Goal: Task Accomplishment & Management: Complete application form

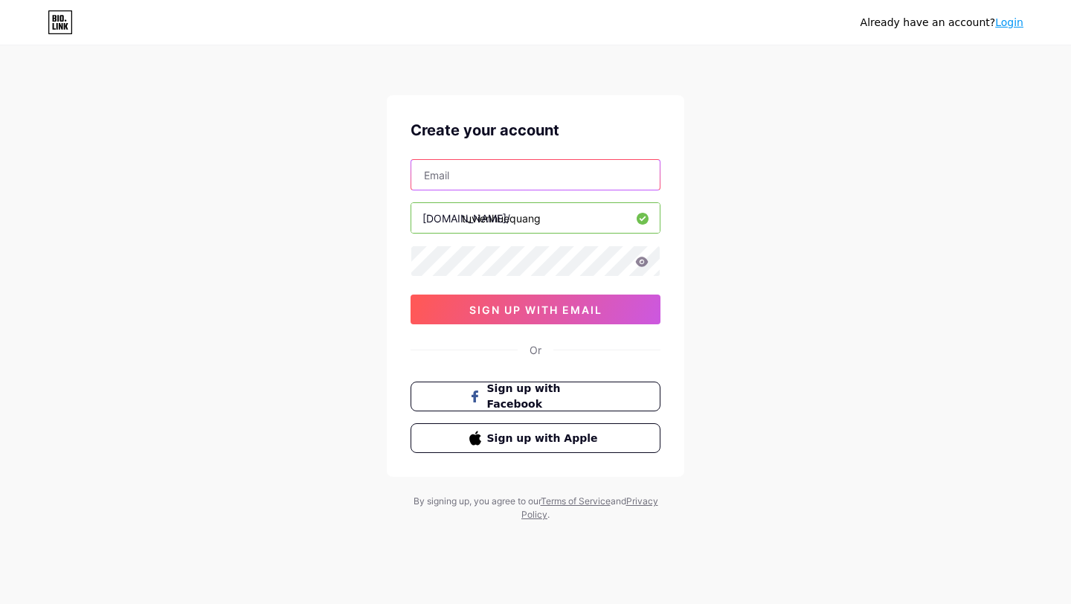
click at [506, 163] on input "text" at bounding box center [535, 175] width 248 height 30
type input "[EMAIL_ADDRESS][DOMAIN_NAME]"
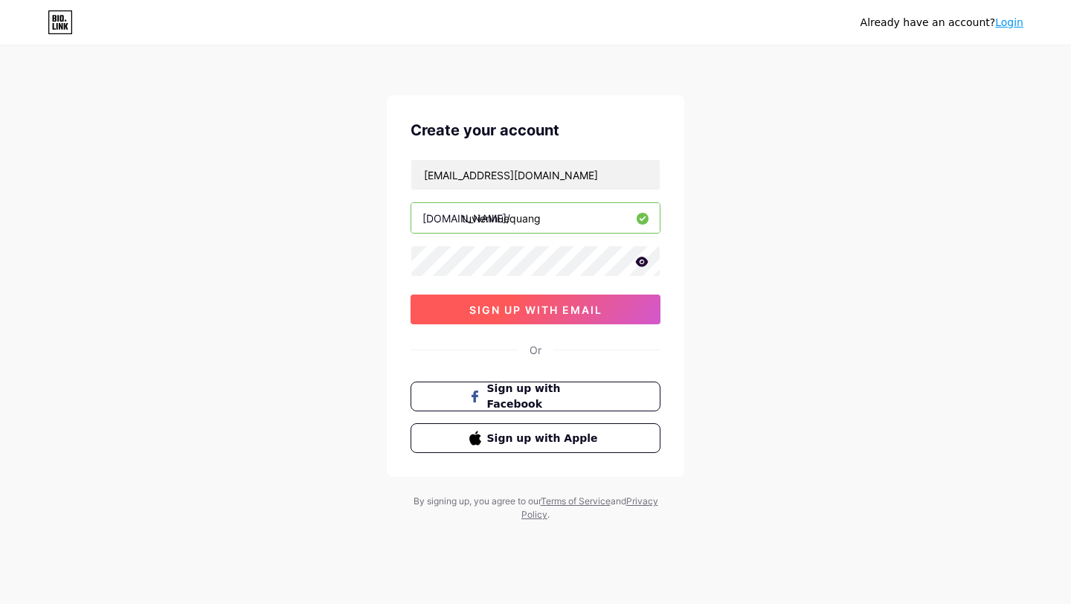
click at [498, 310] on span "sign up with email" at bounding box center [535, 309] width 133 height 13
click at [589, 310] on span "sign up with email" at bounding box center [535, 309] width 133 height 13
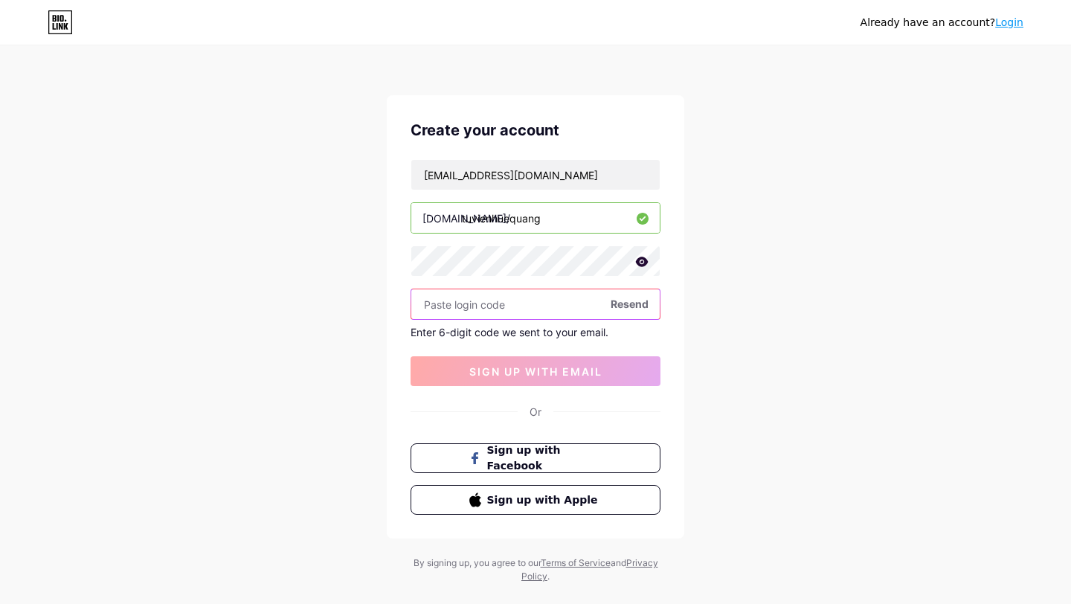
paste input "555380"
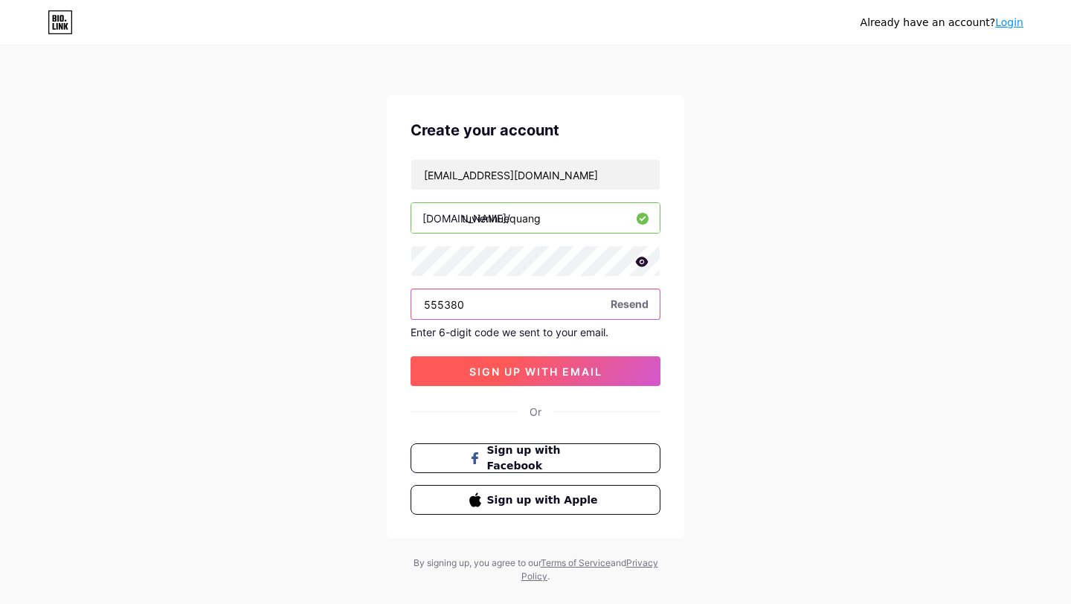
type input "555380"
click at [515, 359] on button "sign up with email" at bounding box center [536, 371] width 250 height 30
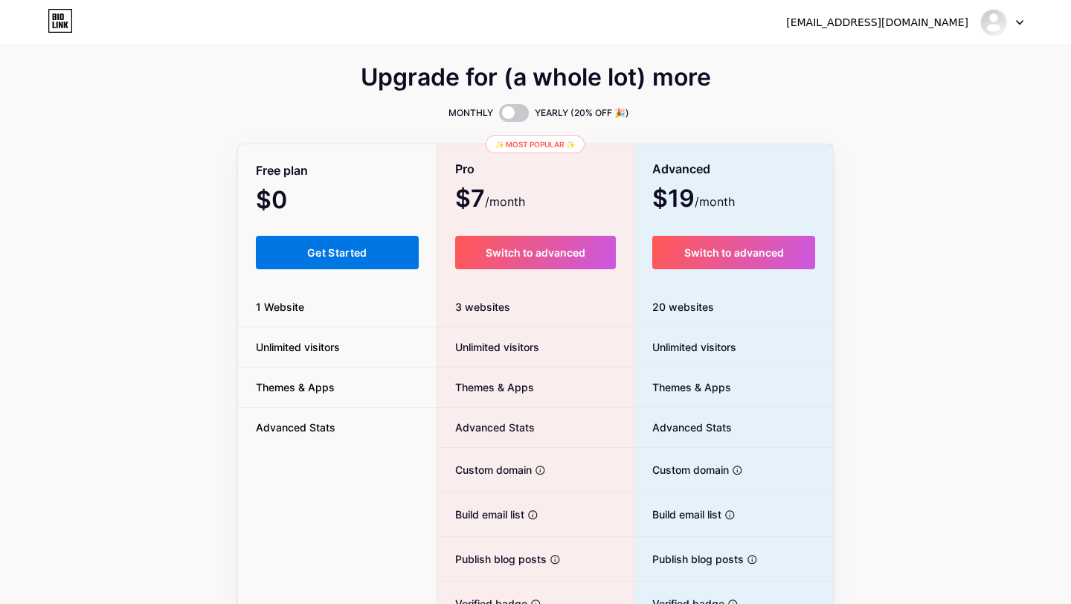
click at [327, 268] on button "Get Started" at bounding box center [337, 252] width 163 height 33
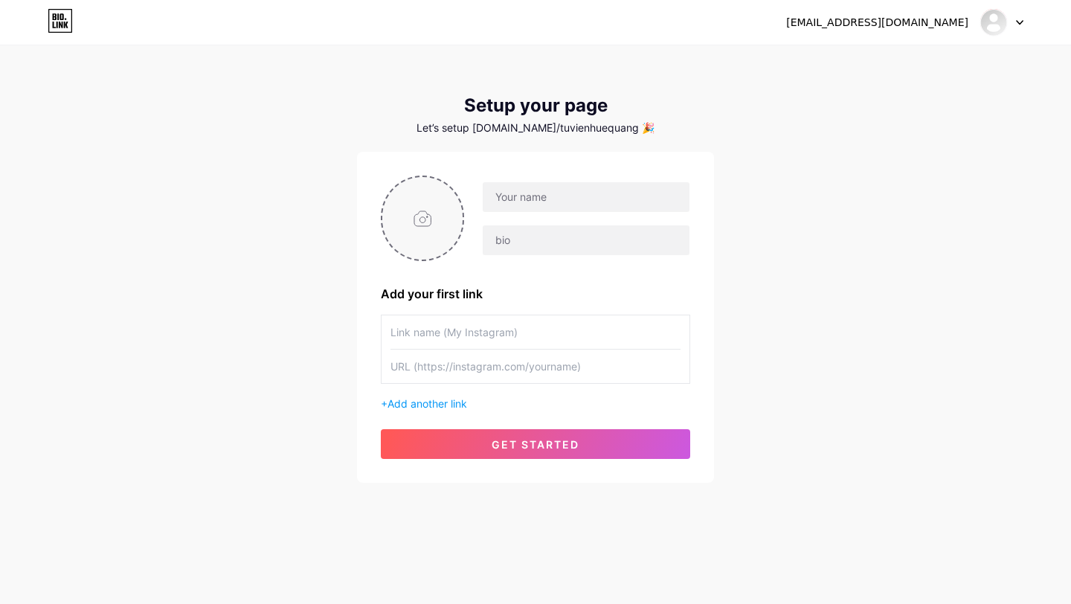
click at [434, 212] on input "file" at bounding box center [422, 218] width 80 height 83
type input "C:\fakepath\tuvienhuequang.jpg"
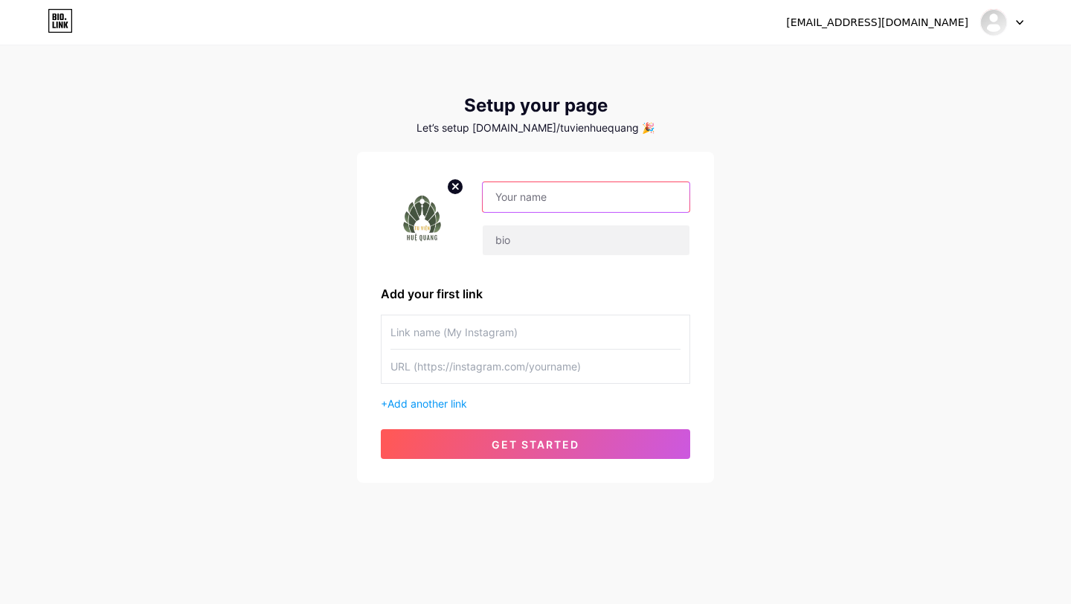
click at [553, 194] on input "text" at bounding box center [586, 197] width 207 height 30
type input "Tu viện [PERSON_NAME]"
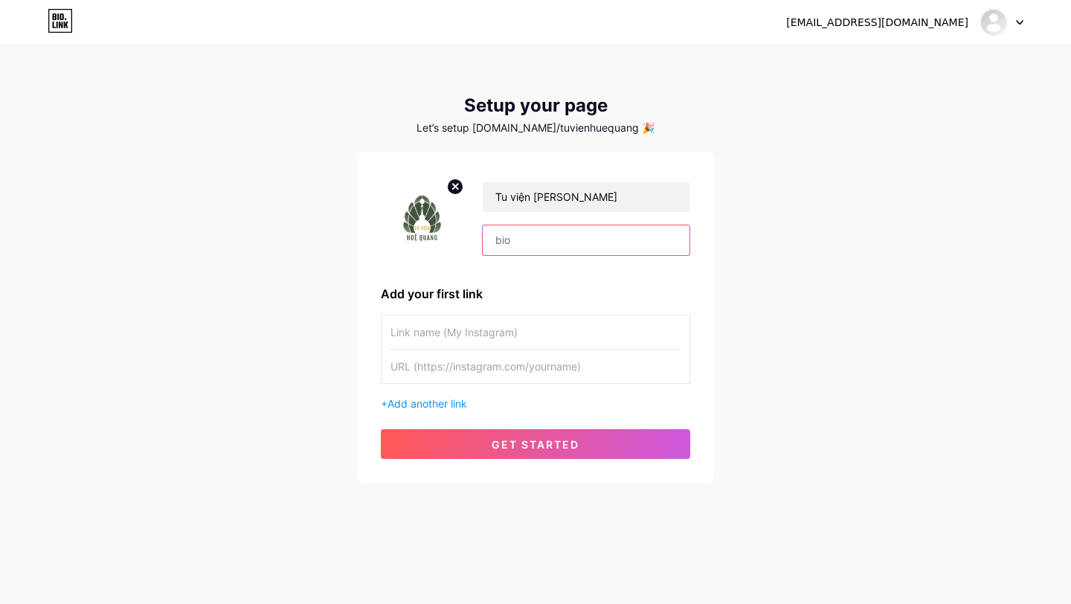
click at [550, 243] on input "text" at bounding box center [586, 240] width 207 height 30
click at [490, 353] on input "text" at bounding box center [536, 366] width 290 height 33
click at [486, 335] on input "text" at bounding box center [536, 331] width 290 height 33
type input "Homepage"
click at [512, 367] on input "text" at bounding box center [536, 366] width 290 height 33
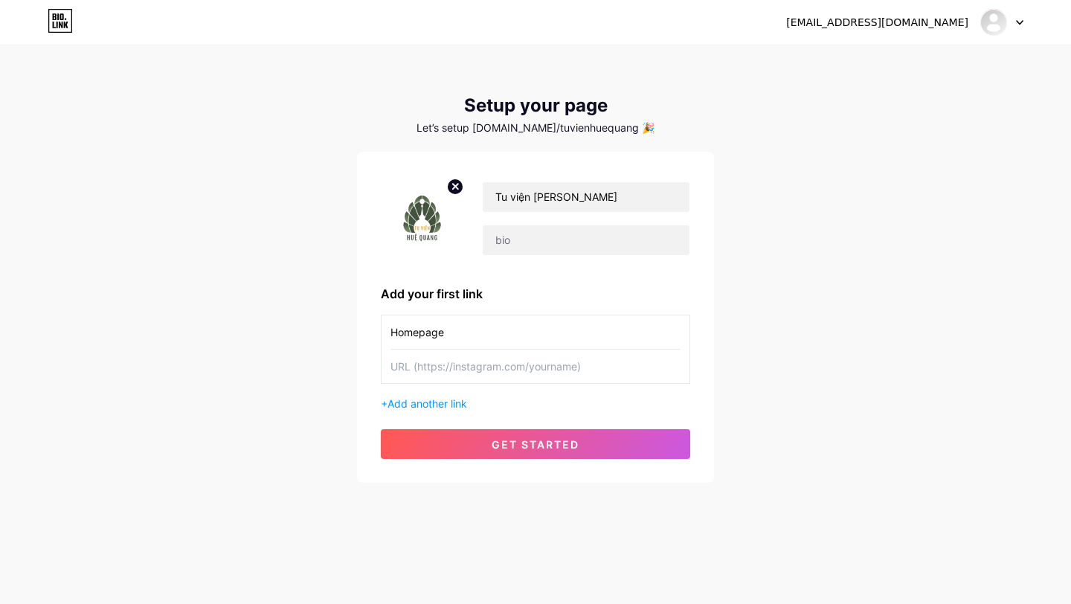
paste input "[URL][DOMAIN_NAME]"
type input "[URL][DOMAIN_NAME]"
click at [446, 394] on div "Homepage [URL][DOMAIN_NAME] + Add another link" at bounding box center [535, 363] width 309 height 97
click at [536, 247] on input "text" at bounding box center [586, 240] width 207 height 30
paste input "Thư viện [PERSON_NAME] – Kho tàng tri [PERSON_NAME] [DEMOGRAPHIC_DATA]: [GEOGRA…"
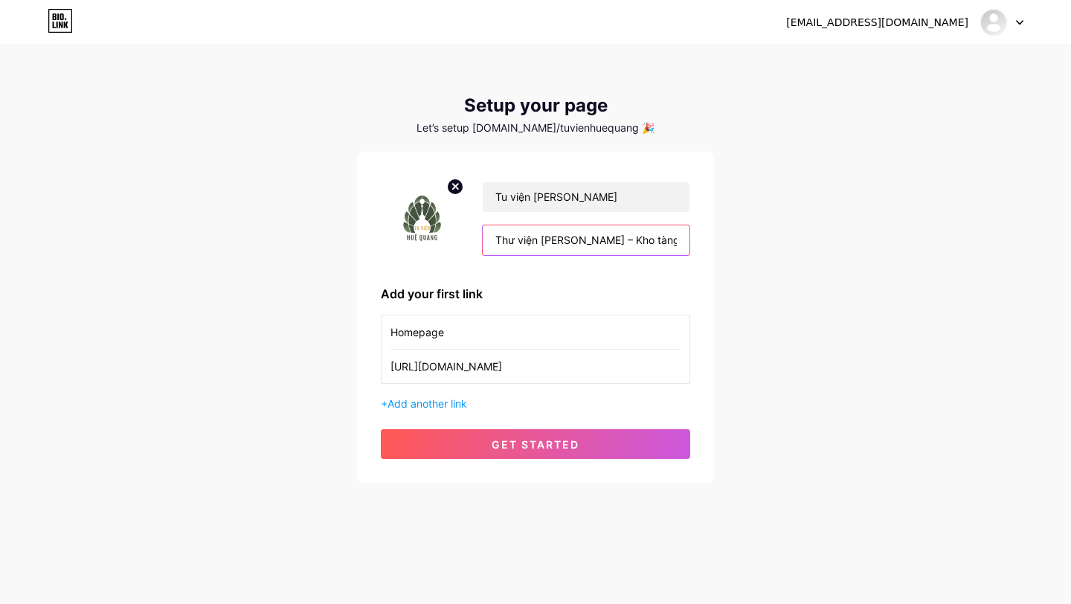
scroll to position [0, 2313]
type input "Thư viện [PERSON_NAME] – Kho tàng tri [PERSON_NAME] [DEMOGRAPHIC_DATA]: [GEOGRA…"
click at [437, 399] on span "Add another link" at bounding box center [428, 403] width 80 height 13
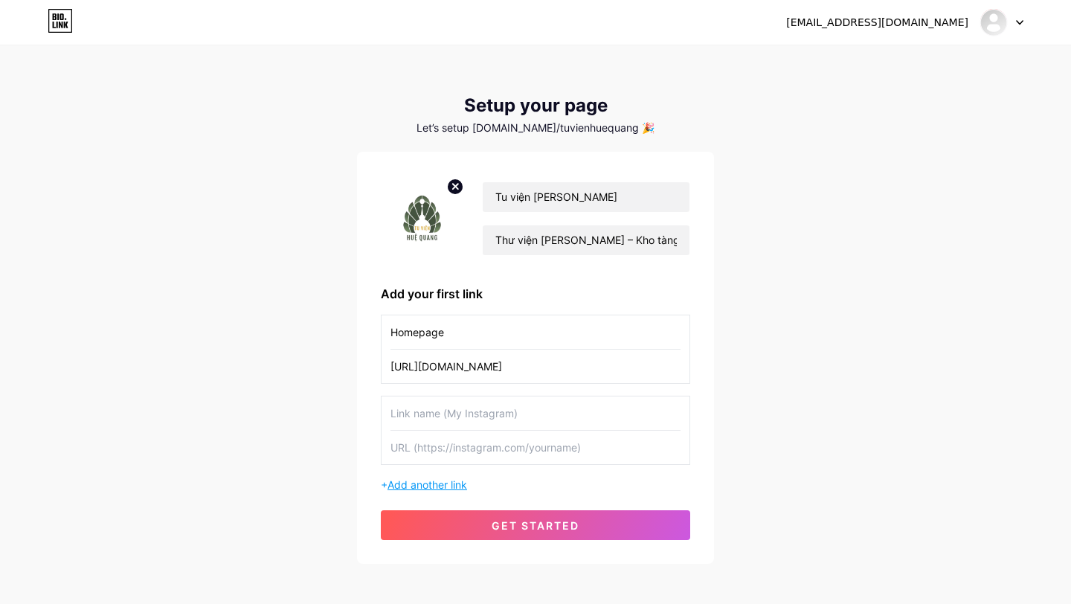
click at [437, 399] on input "text" at bounding box center [536, 412] width 290 height 33
paste input "[URL][DOMAIN_NAME]"
type input "[URL][DOMAIN_NAME]"
click at [462, 452] on input "text" at bounding box center [536, 447] width 290 height 33
paste input "[URL][DOMAIN_NAME]"
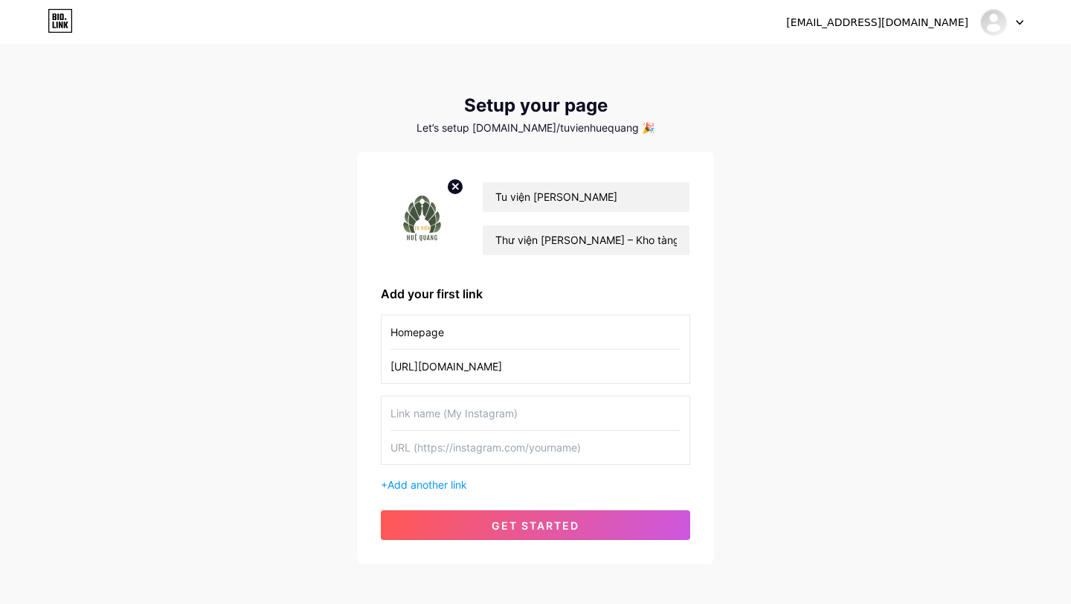
type input "[URL][DOMAIN_NAME]"
click at [452, 457] on input "text" at bounding box center [536, 447] width 290 height 33
click at [451, 457] on input "text" at bounding box center [536, 447] width 290 height 33
paste input "[URL][DOMAIN_NAME]"
type input "[URL][DOMAIN_NAME]"
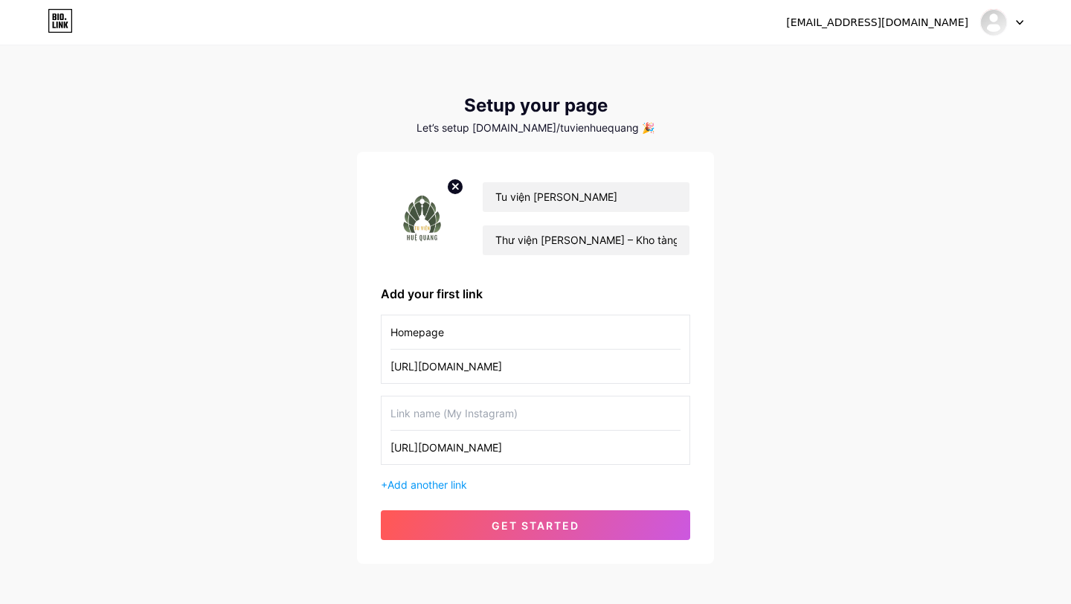
click at [450, 422] on input "text" at bounding box center [536, 412] width 290 height 33
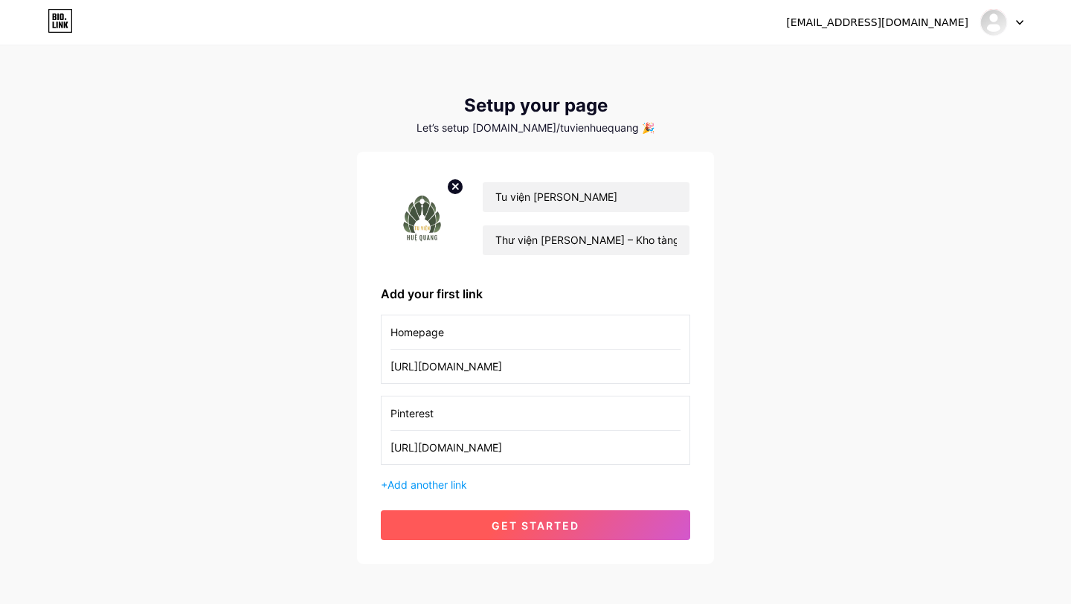
type input "Pinterest"
click at [497, 514] on button "get started" at bounding box center [535, 525] width 309 height 30
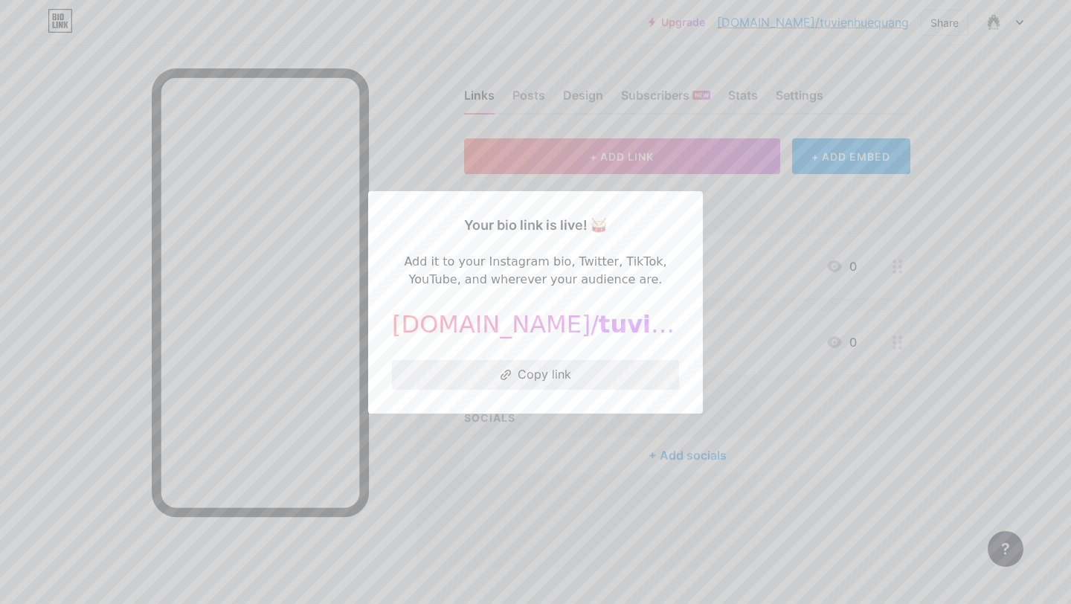
click at [554, 363] on button "Copy link" at bounding box center [535, 375] width 287 height 30
